Goal: Information Seeking & Learning: Find specific fact

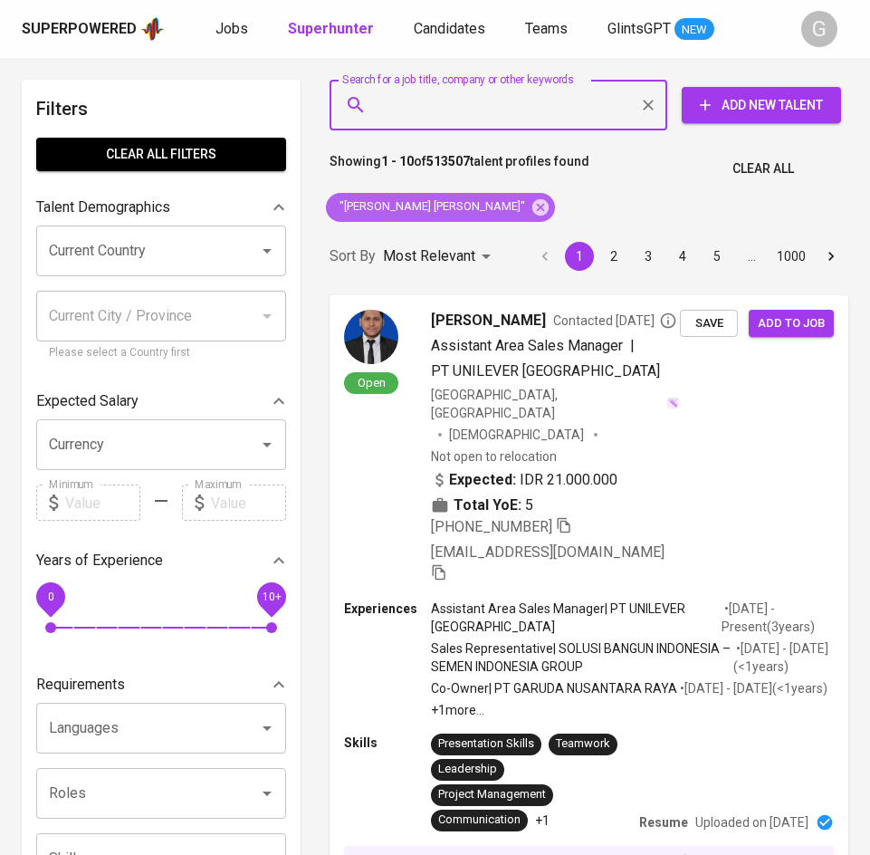
click at [531, 208] on icon at bounding box center [541, 207] width 20 height 20
click at [476, 240] on div "Most Relevant" at bounding box center [440, 256] width 114 height 33
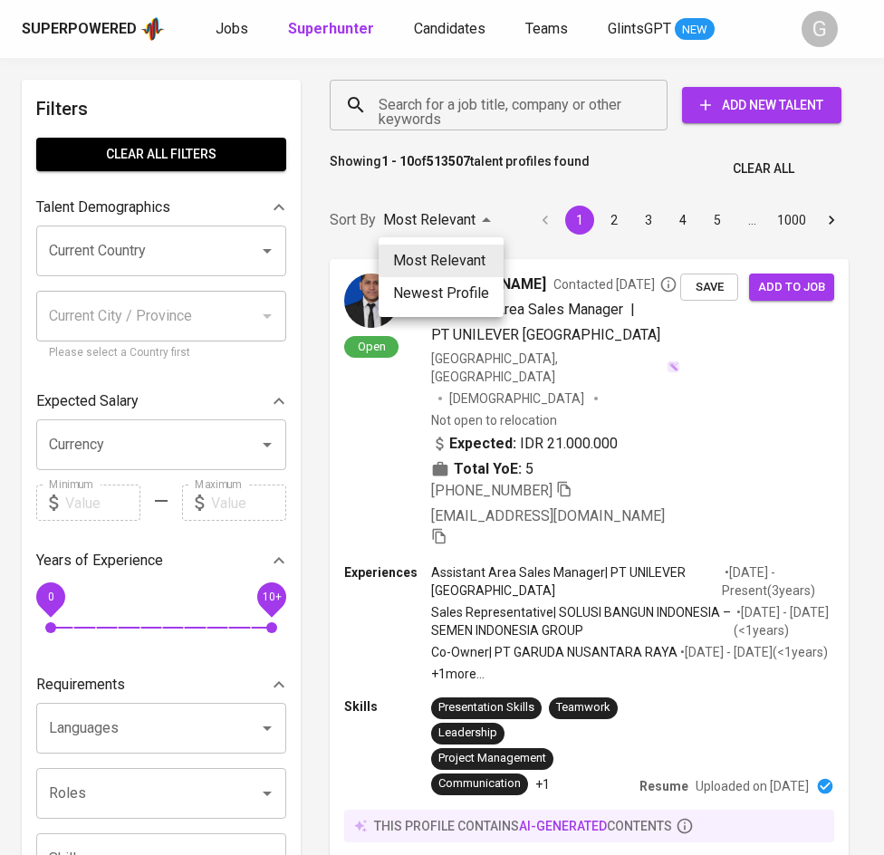
click at [456, 104] on div at bounding box center [442, 427] width 884 height 855
click at [456, 104] on div "Most Relevant Newest Profile" at bounding box center [442, 427] width 884 height 855
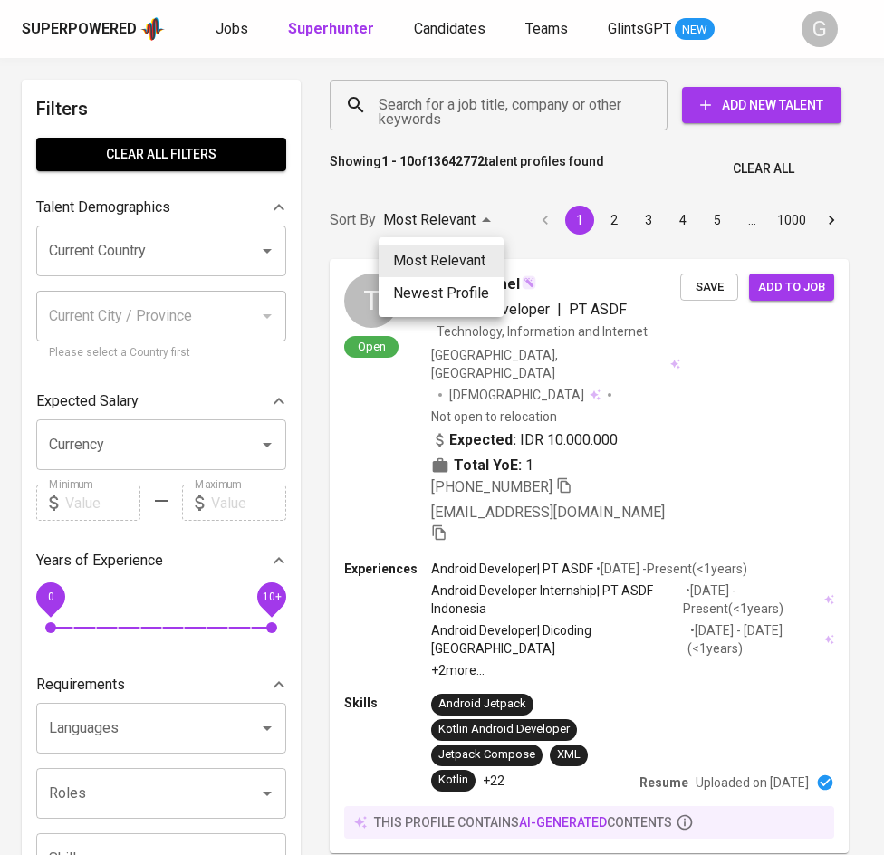
click at [448, 113] on div at bounding box center [442, 427] width 884 height 855
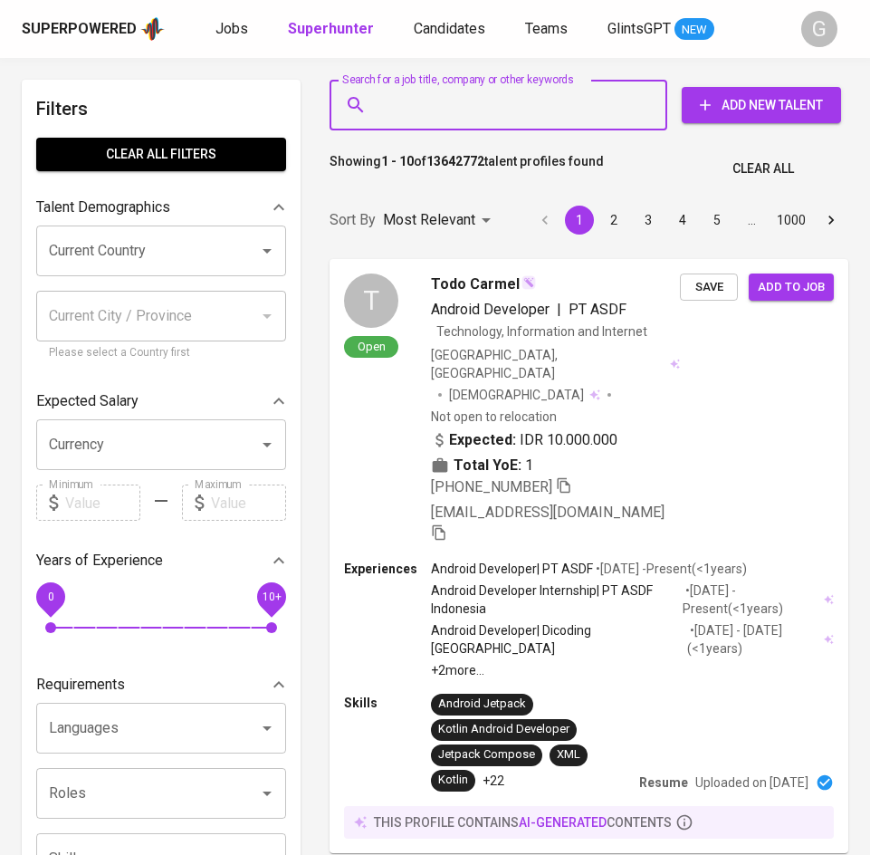
click at [446, 114] on input "Search for a job title, company or other keywords" at bounding box center [503, 105] width 258 height 34
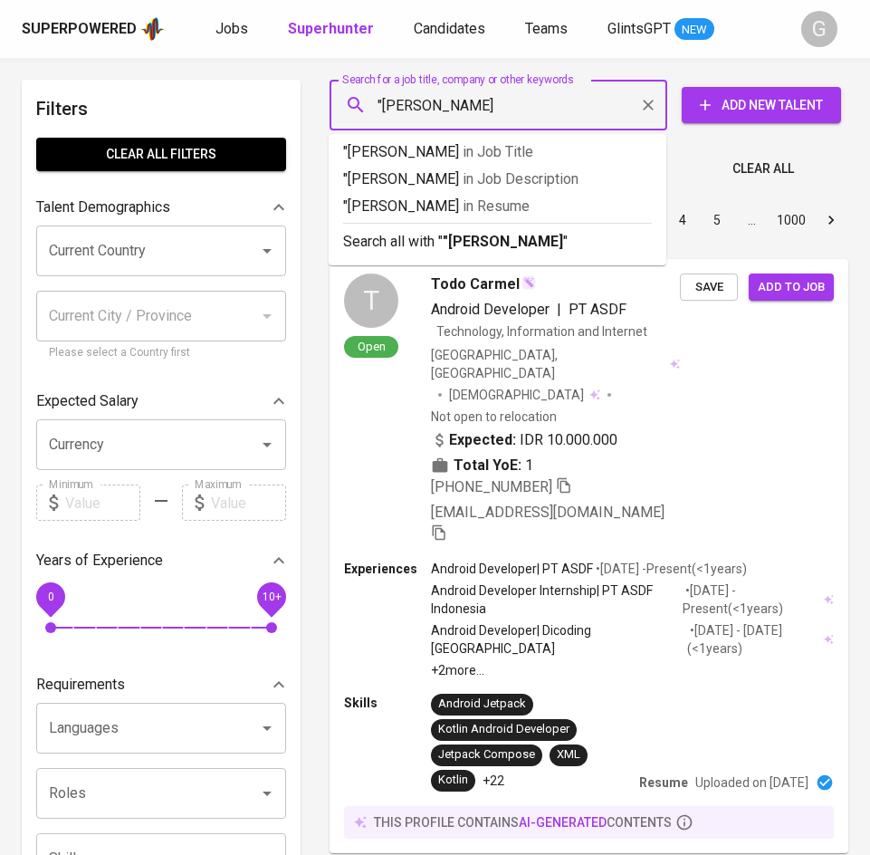
type input ""Nailil Ulya""
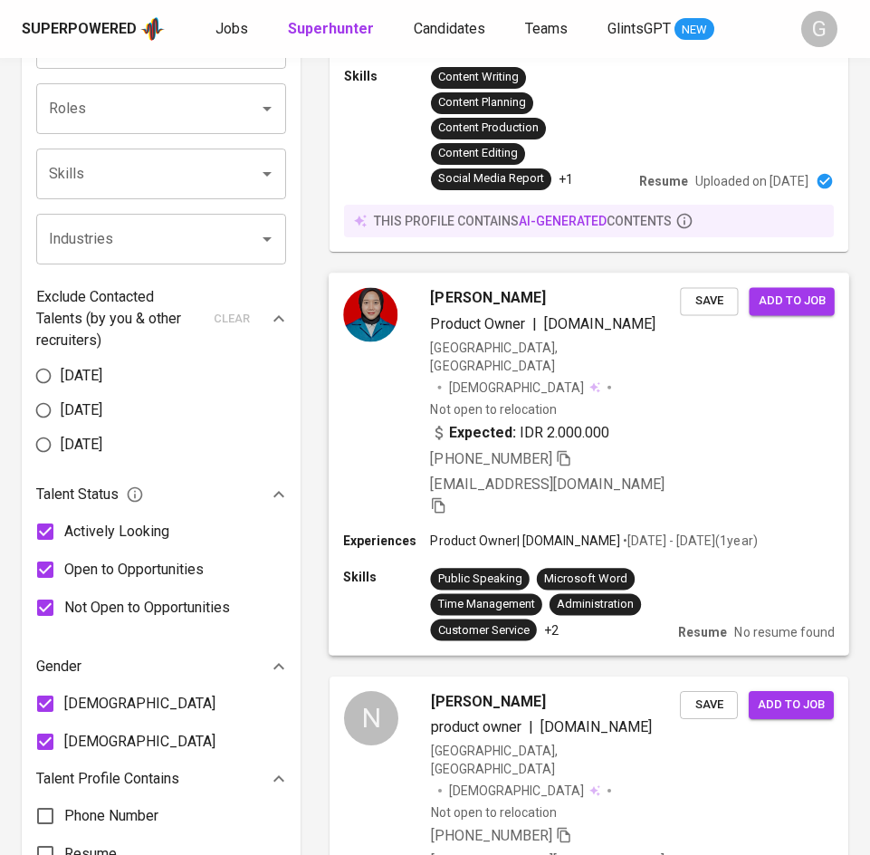
scroll to position [685, 0]
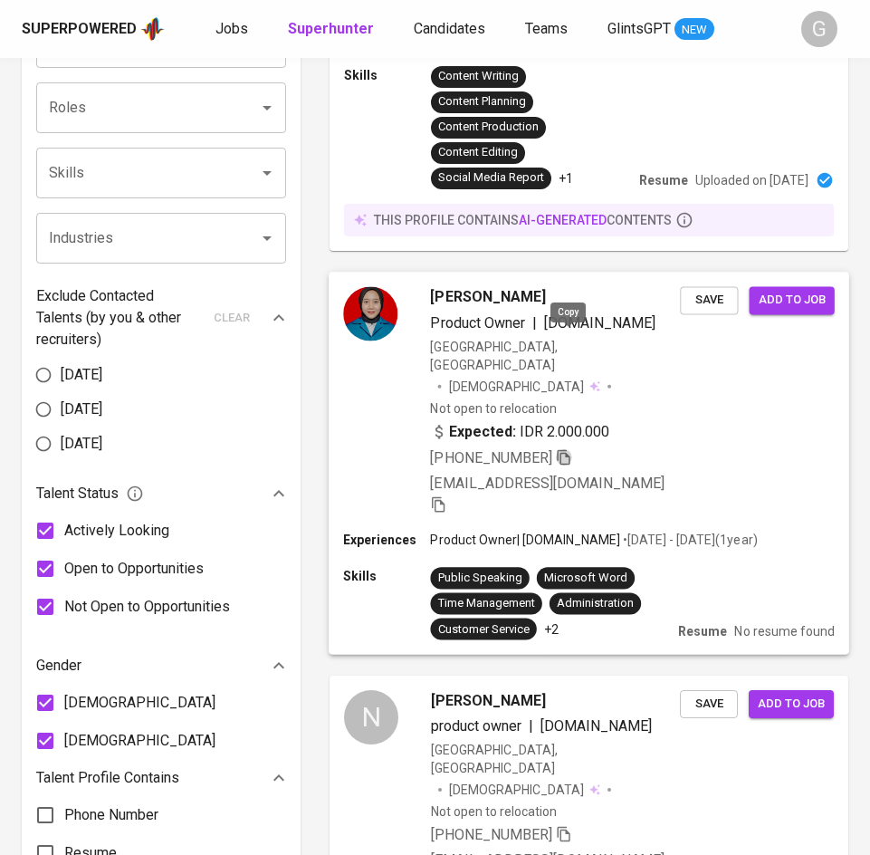
click at [566, 448] on icon "button" at bounding box center [564, 456] width 16 height 16
